Goal: Task Accomplishment & Management: Complete application form

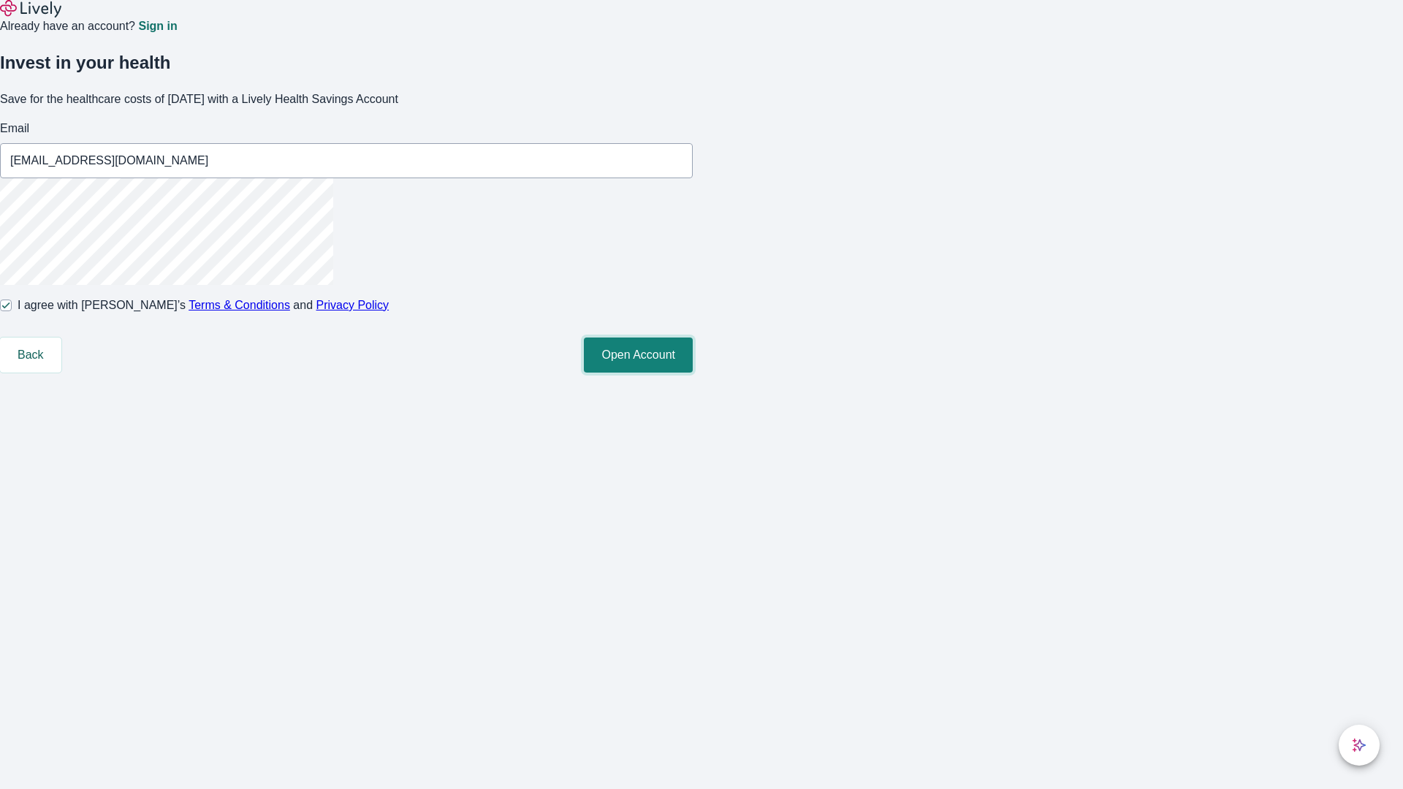
click at [693, 373] on button "Open Account" at bounding box center [638, 355] width 109 height 35
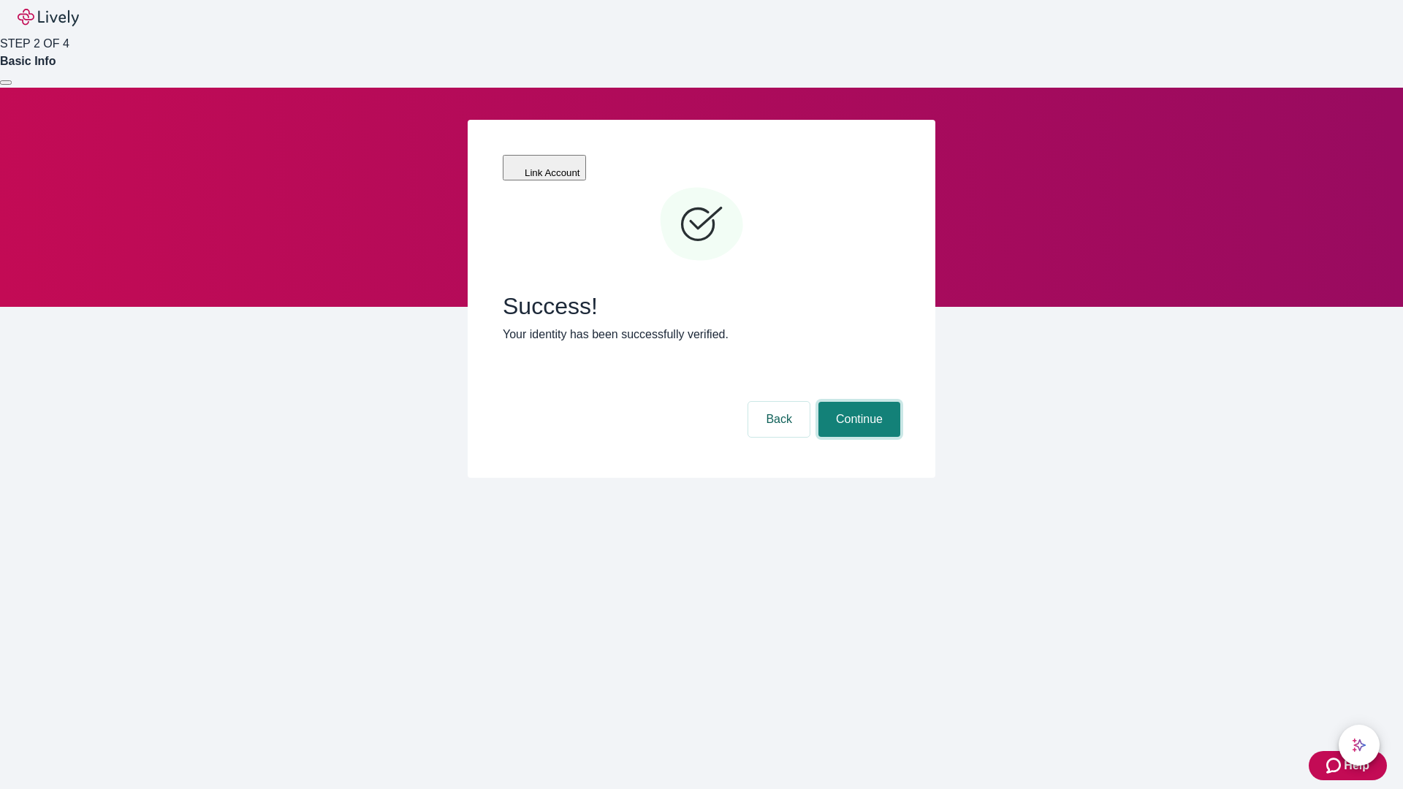
click at [857, 402] on button "Continue" at bounding box center [860, 419] width 82 height 35
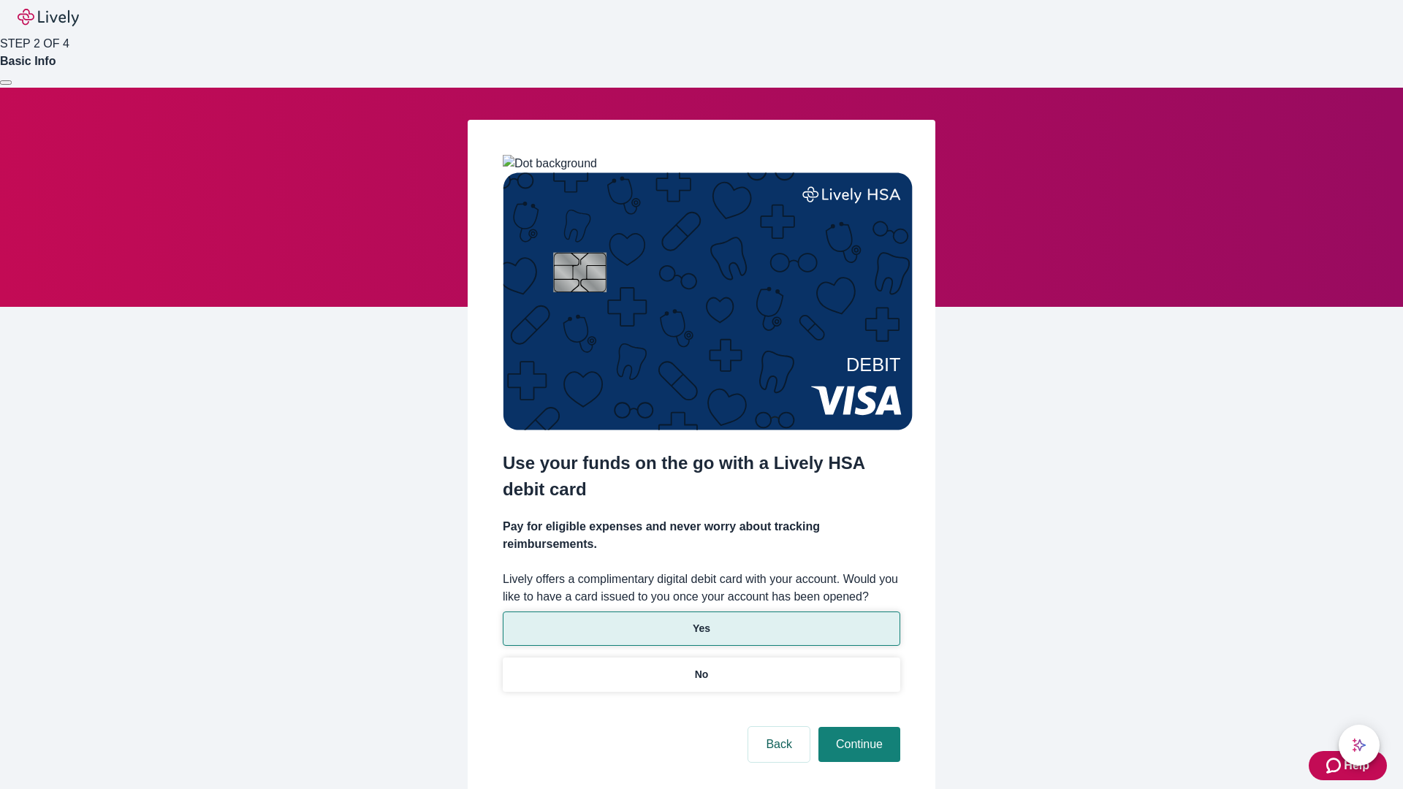
click at [701, 621] on p "Yes" at bounding box center [702, 628] width 18 height 15
click at [857, 727] on button "Continue" at bounding box center [860, 744] width 82 height 35
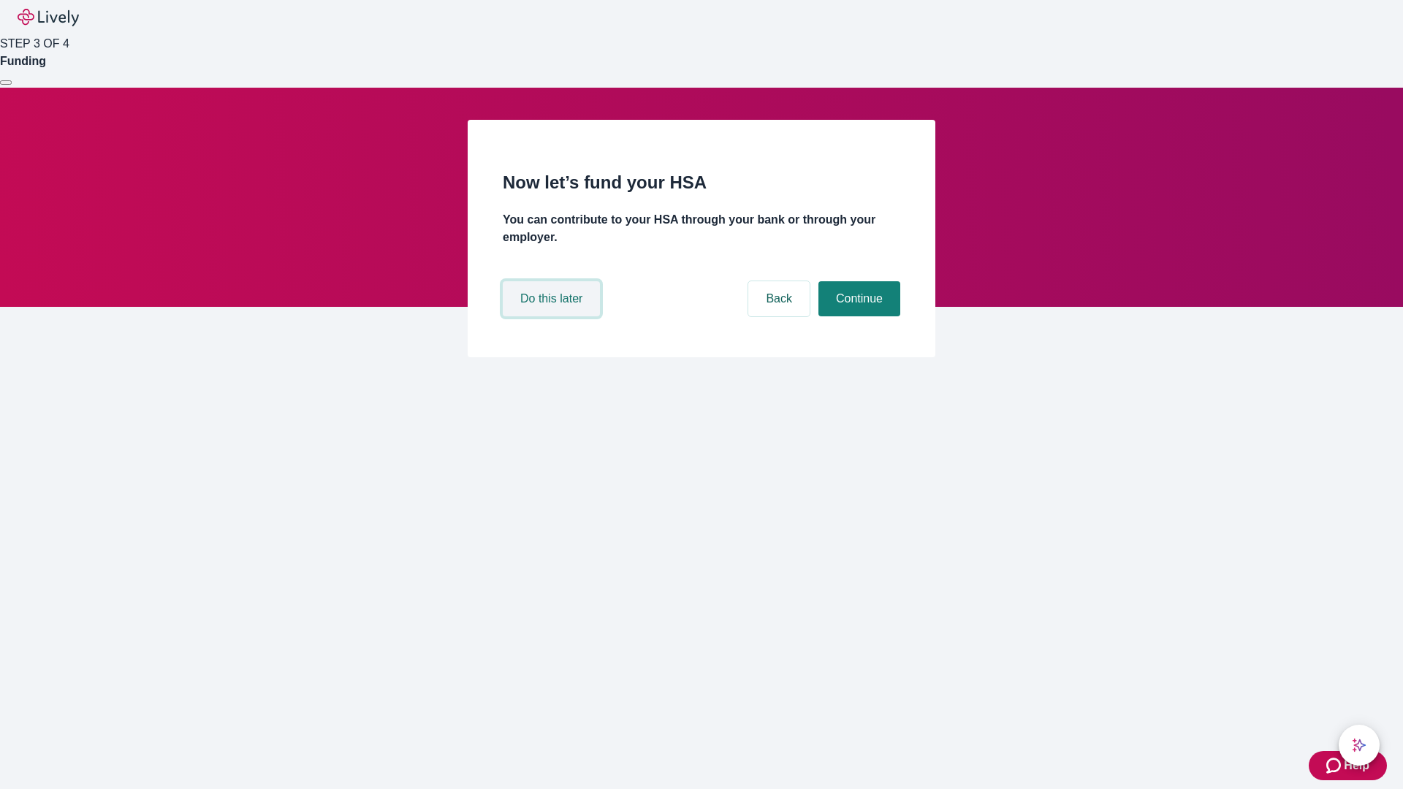
click at [553, 317] on button "Do this later" at bounding box center [551, 298] width 97 height 35
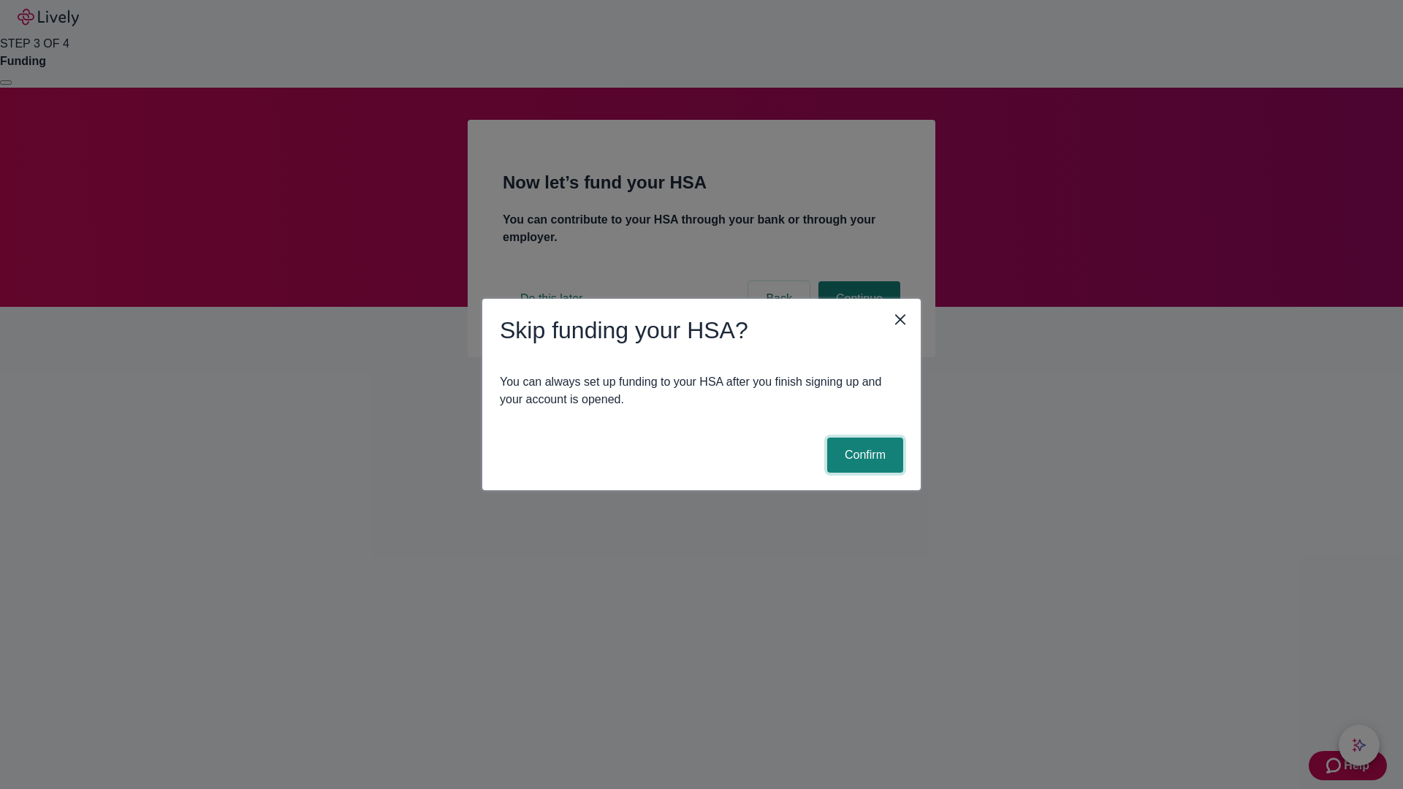
click at [863, 455] on button "Confirm" at bounding box center [865, 455] width 76 height 35
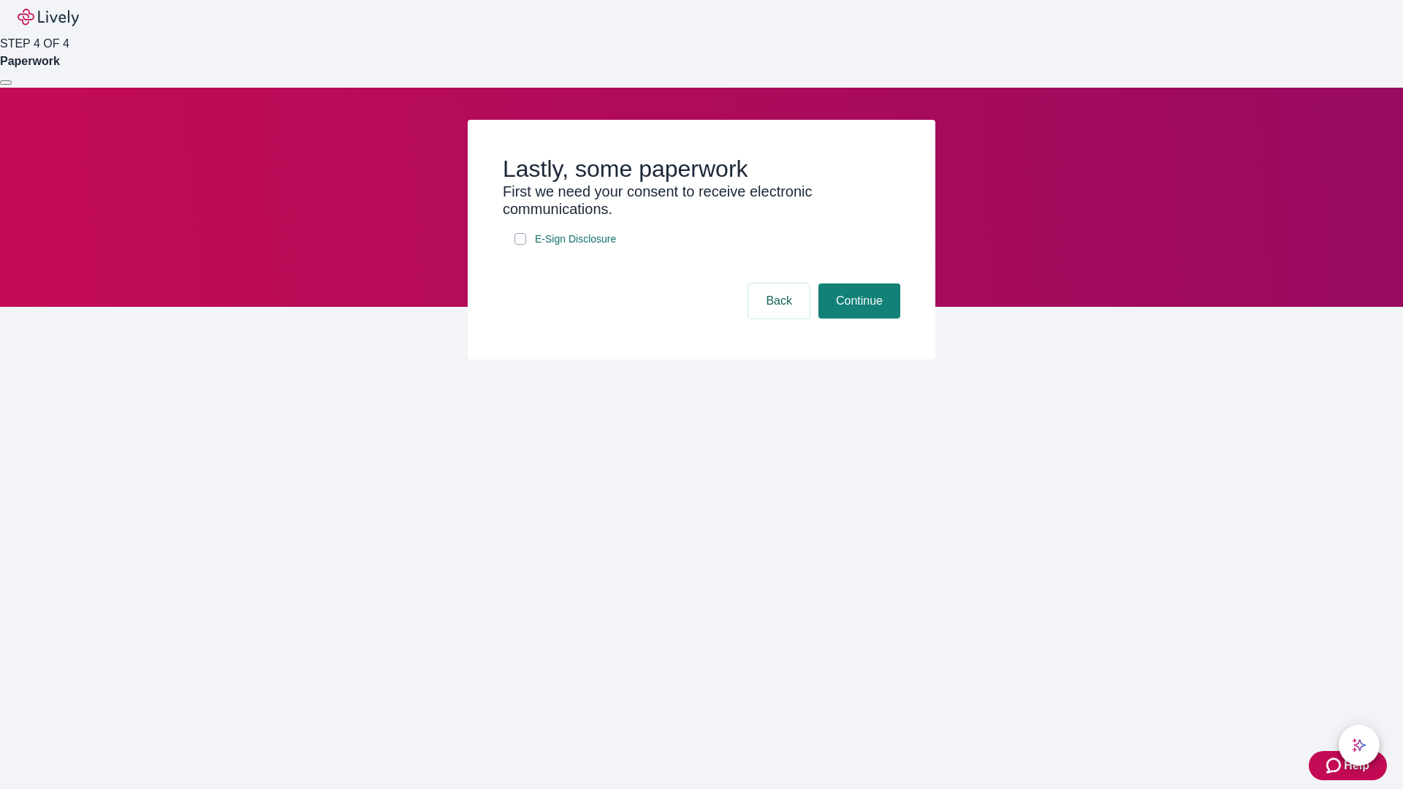
click at [520, 245] on input "E-Sign Disclosure" at bounding box center [521, 239] width 12 height 12
checkbox input "true"
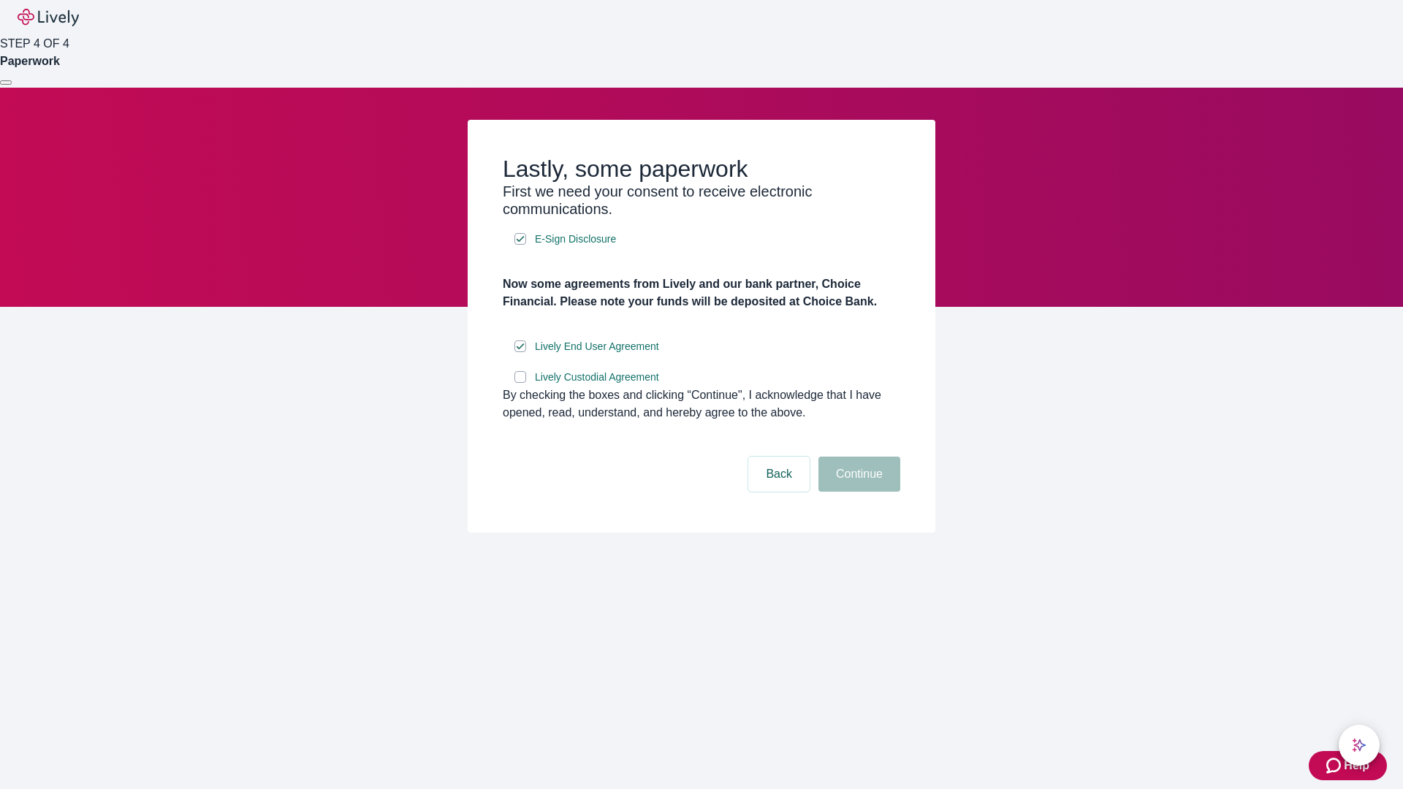
click at [520, 383] on input "Lively Custodial Agreement" at bounding box center [521, 377] width 12 height 12
checkbox input "true"
click at [857, 492] on button "Continue" at bounding box center [860, 474] width 82 height 35
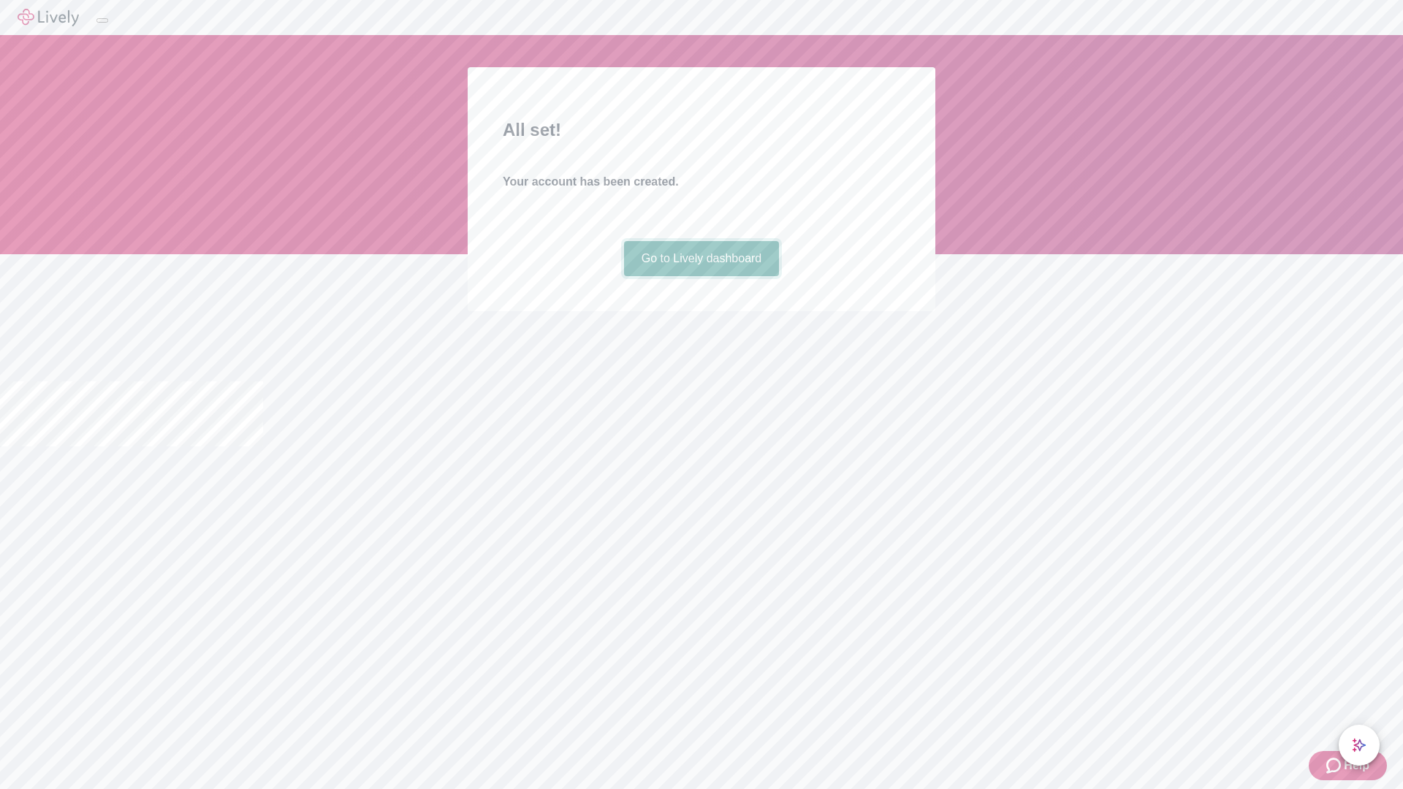
click at [701, 276] on link "Go to Lively dashboard" at bounding box center [702, 258] width 156 height 35
